Goal: Information Seeking & Learning: Learn about a topic

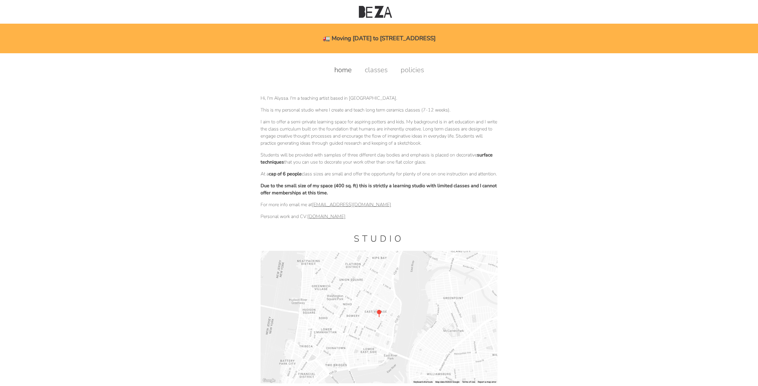
drag, startPoint x: 323, startPoint y: 39, endPoint x: 442, endPoint y: 48, distance: 119.3
click at [442, 48] on div "🚛 Moving [DATE] to [STREET_ADDRESS]" at bounding box center [379, 39] width 758 height 30
click at [449, 51] on div "🚛 Moving [DATE] to [STREET_ADDRESS]" at bounding box center [379, 39] width 758 height 30
click at [375, 70] on link "classes" at bounding box center [376, 69] width 35 height 9
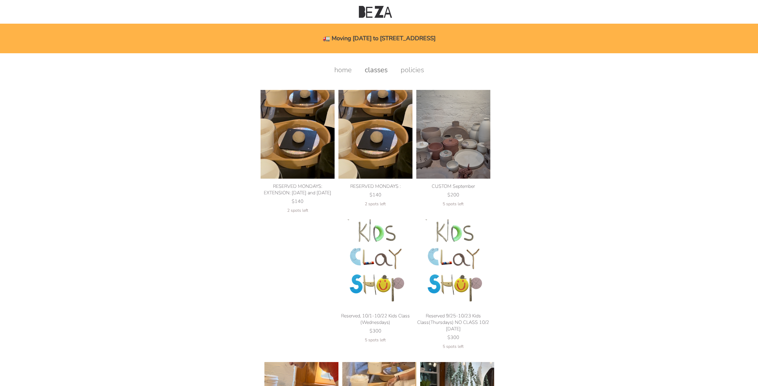
click at [540, 276] on body "🚛 Moving Nov 1st to 1027 Grand St, Brooklyn home classes policies home classes …" at bounding box center [378, 367] width 733 height 628
click at [539, 271] on body "🚛 Moving Nov 1st to 1027 Grand St, Brooklyn home classes policies home classes …" at bounding box center [378, 367] width 733 height 628
click at [473, 165] on img at bounding box center [453, 134] width 74 height 89
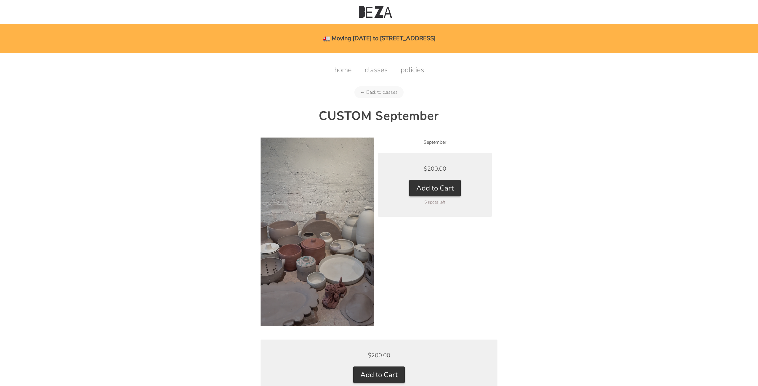
scroll to position [75, 0]
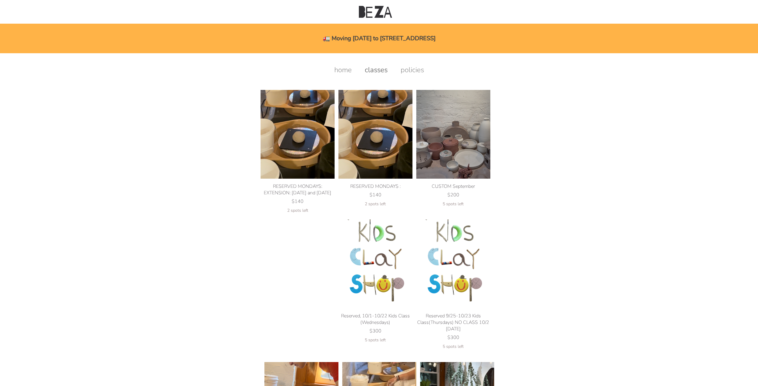
click at [363, 186] on div "RESERVED MONDAYS :" at bounding box center [375, 186] width 74 height 7
click at [344, 69] on link "home" at bounding box center [342, 69] width 29 height 9
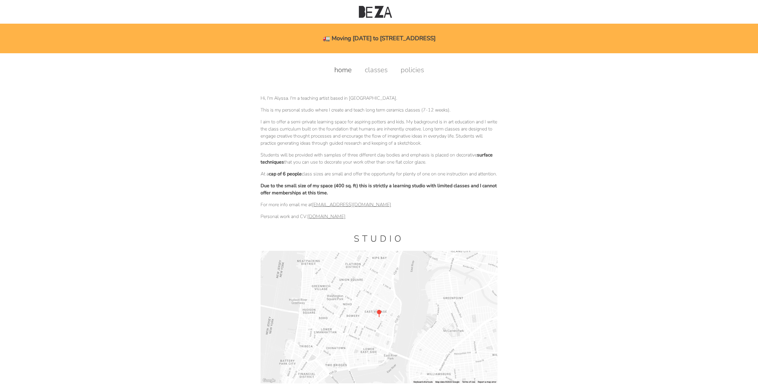
click at [328, 220] on link "[DOMAIN_NAME]" at bounding box center [326, 216] width 38 height 7
